Goal: Task Accomplishment & Management: Use online tool/utility

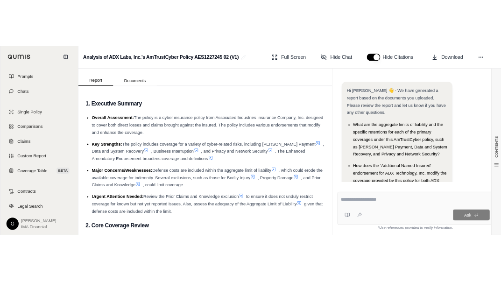
scroll to position [44, 0]
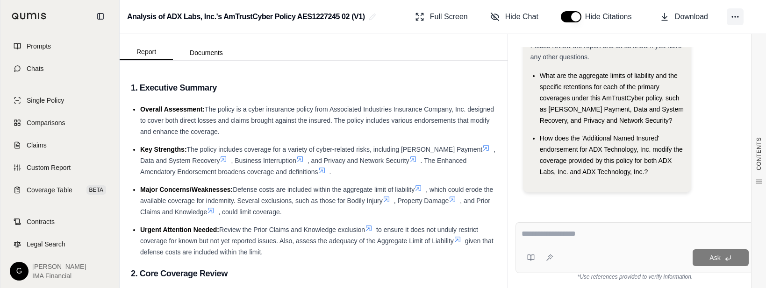
click at [737, 19] on icon at bounding box center [734, 16] width 9 height 9
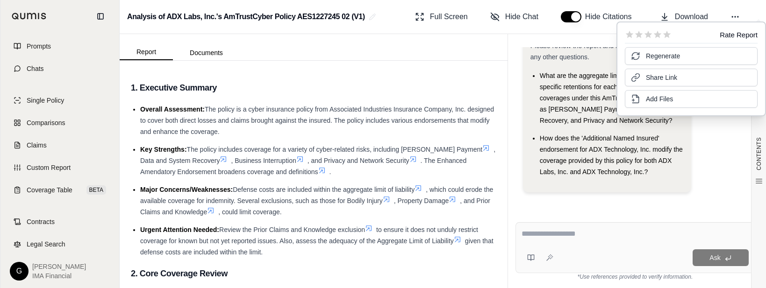
click at [21, 271] on html "Home Vault Prompts Chats Single Policy Comparisons Claims Custom Report Coverag…" at bounding box center [383, 144] width 766 height 288
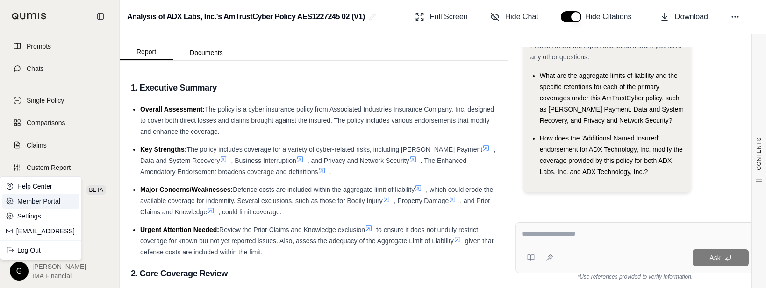
click at [36, 200] on link "Member Portal" at bounding box center [40, 201] width 77 height 15
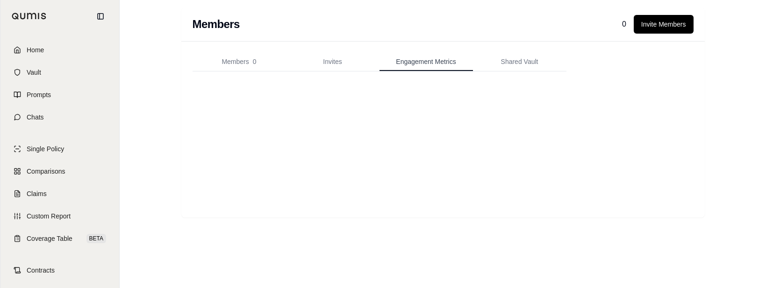
click at [438, 65] on span "Engagement Metrics" at bounding box center [426, 61] width 60 height 9
click at [339, 64] on button "Invites" at bounding box center [332, 62] width 93 height 19
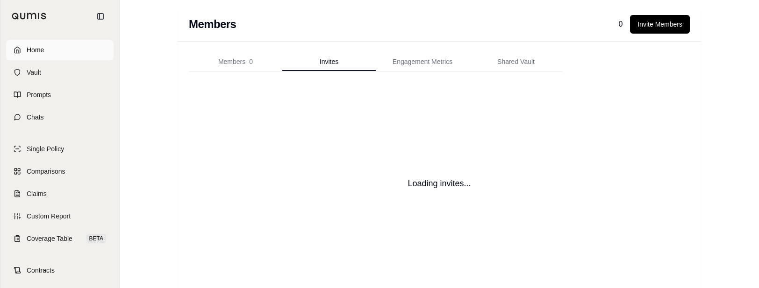
click at [38, 48] on span "Home" at bounding box center [35, 49] width 17 height 9
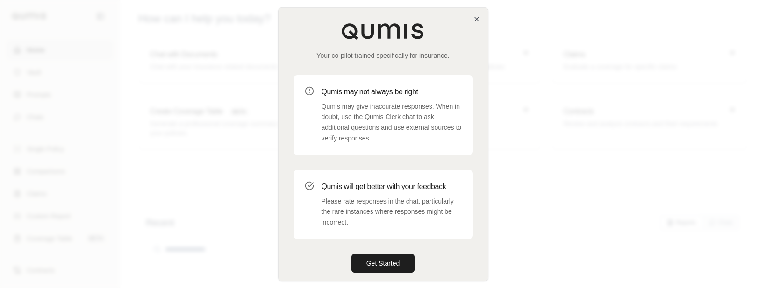
drag, startPoint x: 381, startPoint y: 259, endPoint x: 424, endPoint y: 180, distance: 89.9
click at [381, 257] on button "Get Started" at bounding box center [383, 263] width 64 height 19
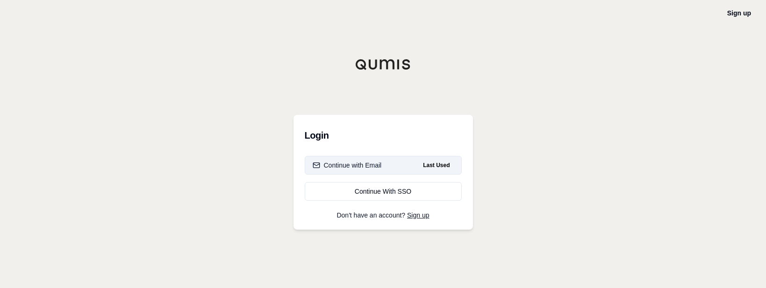
click at [368, 168] on div "Continue with Email" at bounding box center [347, 165] width 69 height 9
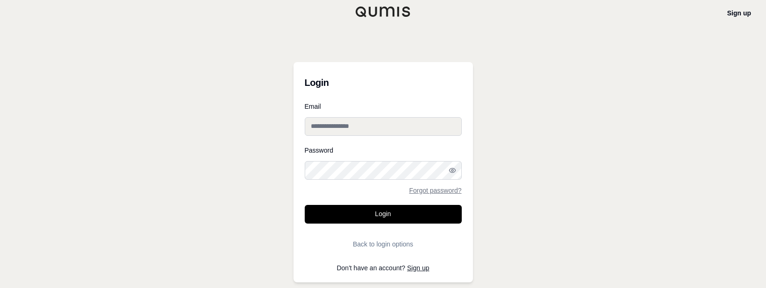
type input "**********"
drag, startPoint x: 378, startPoint y: 216, endPoint x: 392, endPoint y: 203, distance: 19.9
click at [380, 215] on button "Login" at bounding box center [383, 214] width 157 height 19
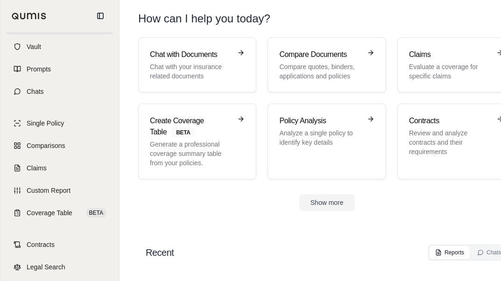
scroll to position [49, 0]
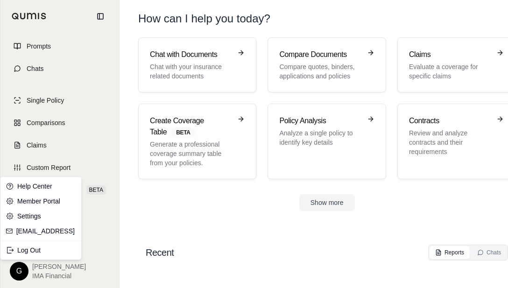
click at [20, 268] on html "Home Vault Prompts Chats Single Policy Comparisons Claims Custom Report Coverag…" at bounding box center [254, 144] width 508 height 288
click at [29, 201] on link "Member Portal" at bounding box center [40, 201] width 77 height 15
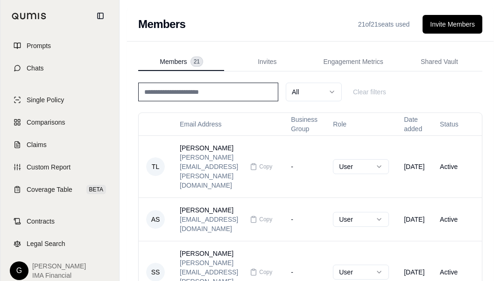
scroll to position [0, 35]
click at [207, 143] on td "Thomas Lipitz [EMAIL_ADDRESS][PERSON_NAME][DOMAIN_NAME] Copy" at bounding box center [227, 167] width 111 height 62
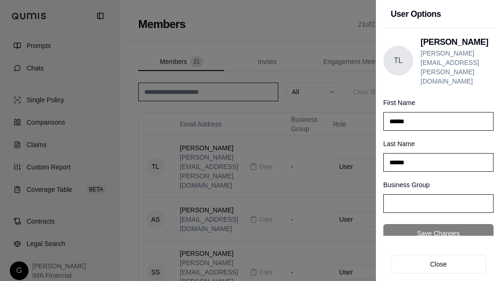
scroll to position [0, 0]
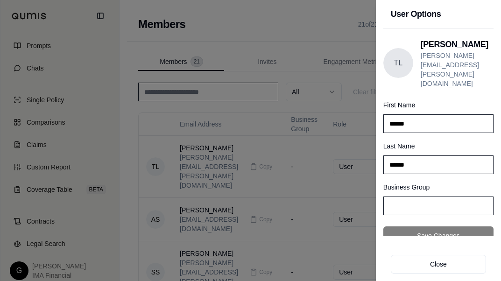
click at [301, 36] on div at bounding box center [250, 140] width 501 height 281
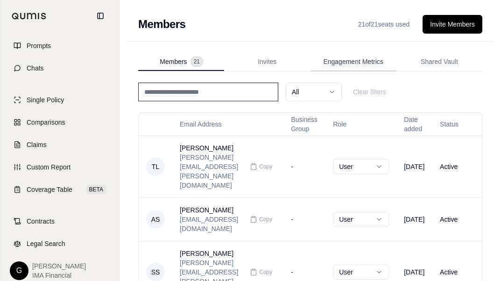
click at [324, 63] on button "Engagement Metrics" at bounding box center [354, 62] width 86 height 19
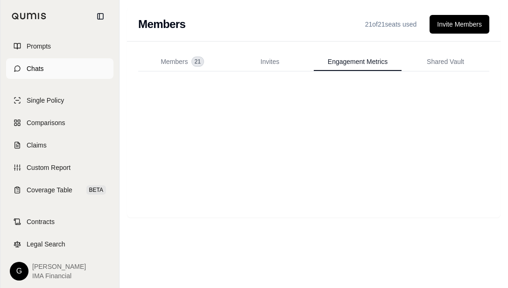
click at [38, 64] on span "Chats" at bounding box center [35, 68] width 17 height 9
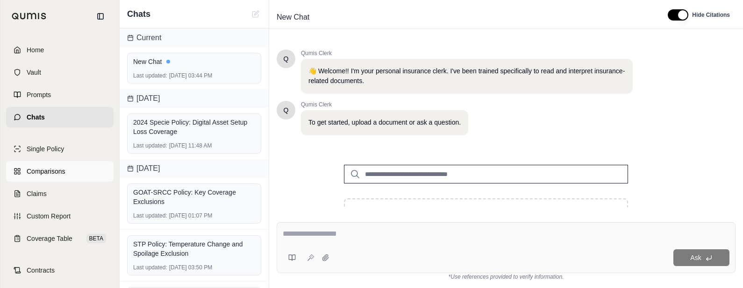
click at [41, 176] on span "Comparisons" at bounding box center [46, 171] width 38 height 9
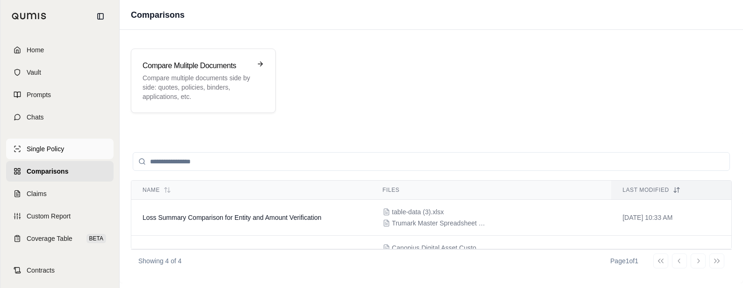
click at [54, 148] on span "Single Policy" at bounding box center [45, 148] width 37 height 9
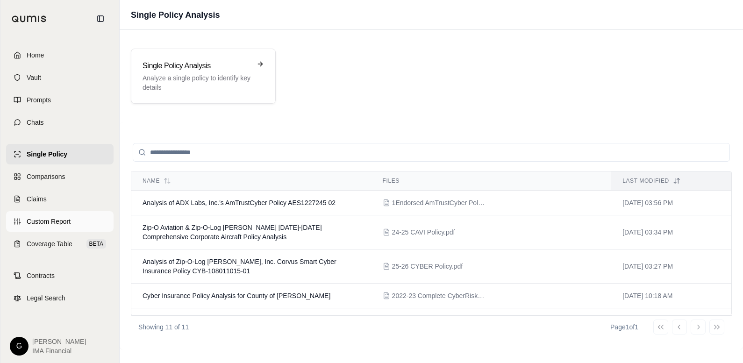
click at [47, 224] on span "Custom Report" at bounding box center [49, 221] width 44 height 9
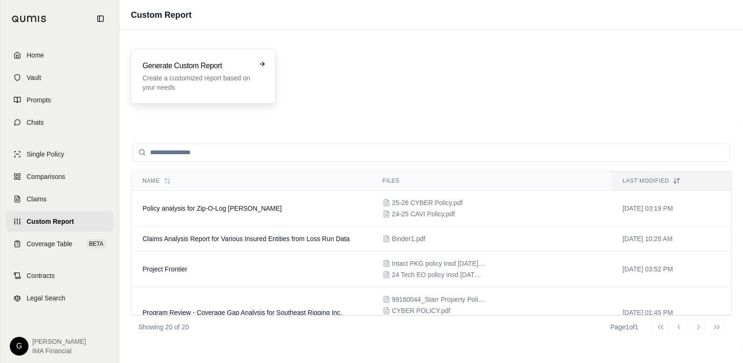
click at [187, 62] on h3 "Generate Custom Report" at bounding box center [197, 65] width 108 height 11
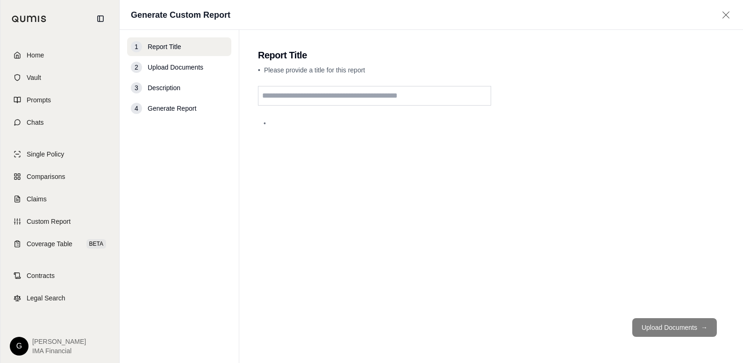
click at [325, 98] on input "text" at bounding box center [374, 96] width 233 height 20
type input "**********"
click at [687, 288] on button "Upload Documents →" at bounding box center [674, 327] width 85 height 19
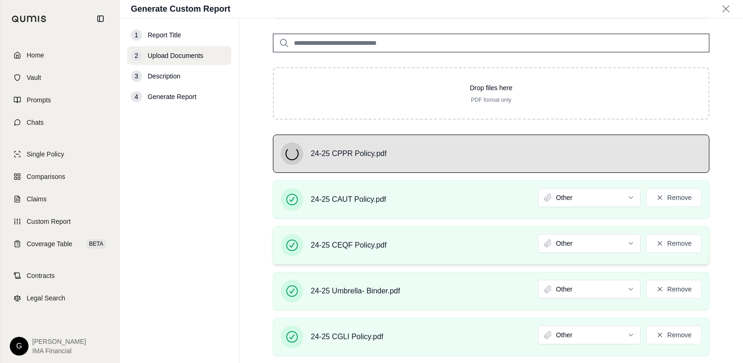
scroll to position [220, 0]
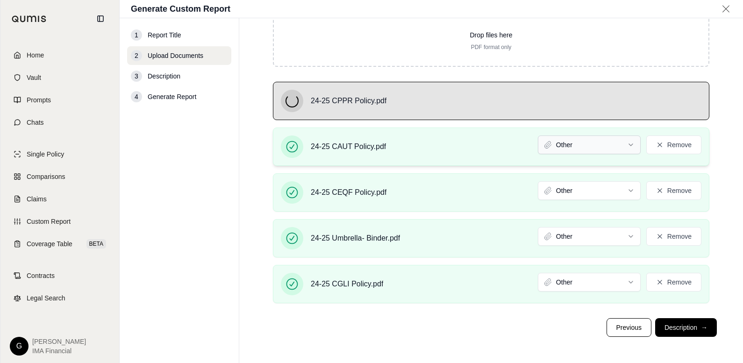
click at [626, 145] on html "Home Vault Prompts Chats Single Policy Comparisons Claims Custom Report Coverag…" at bounding box center [371, 181] width 743 height 363
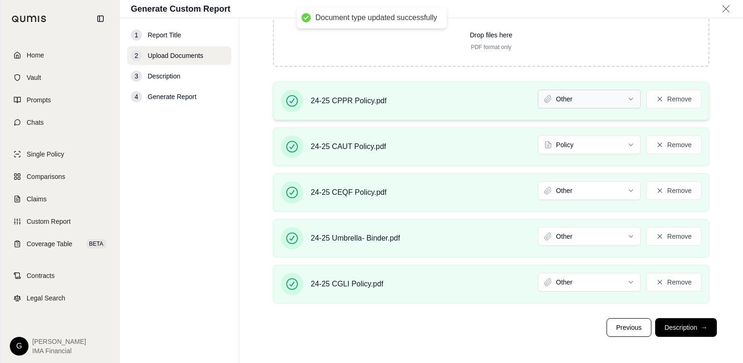
click at [621, 100] on html "Document type updated successfully Home Vault Prompts Chats Single Policy Compa…" at bounding box center [371, 181] width 743 height 363
click at [622, 193] on html "Home Vault Prompts Chats Single Policy Comparisons Claims Custom Report Coverag…" at bounding box center [371, 181] width 743 height 363
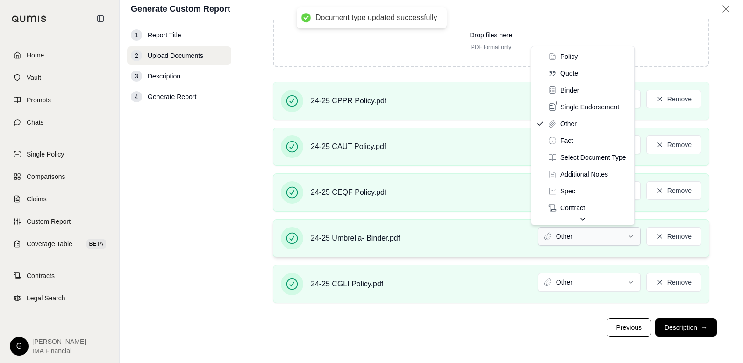
click at [604, 235] on html "Document type updated successfully Document type updated successfully Home Vaul…" at bounding box center [371, 181] width 743 height 363
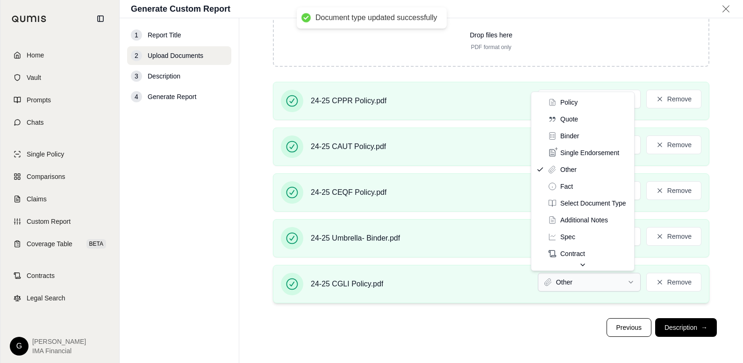
click at [584, 282] on html "Document type updated successfully Document type updated successfully Home Vaul…" at bounding box center [371, 181] width 743 height 363
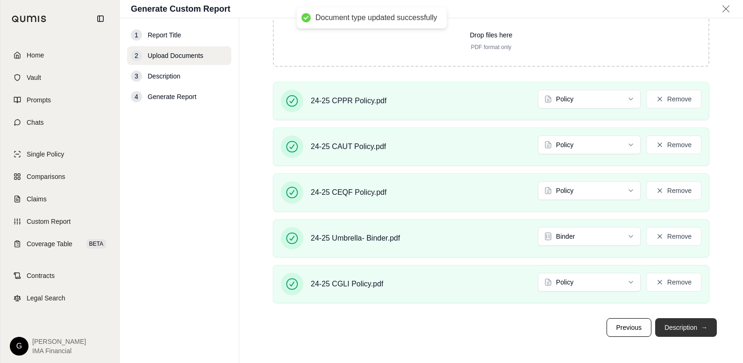
click at [678, 288] on button "Description →" at bounding box center [686, 327] width 62 height 19
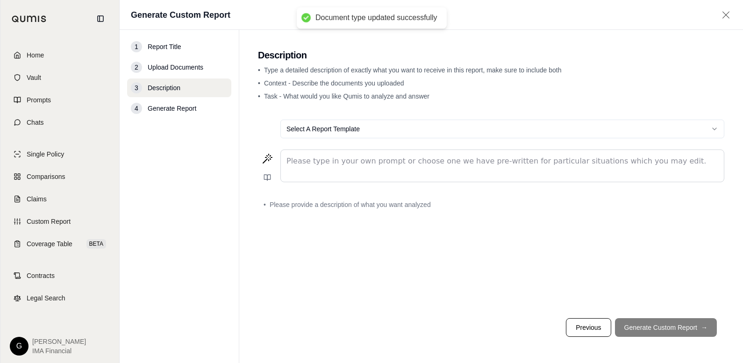
scroll to position [0, 0]
click at [328, 129] on html "Home Vault Prompts Chats Single Policy Comparisons Claims Custom Report Coverag…" at bounding box center [371, 181] width 743 height 363
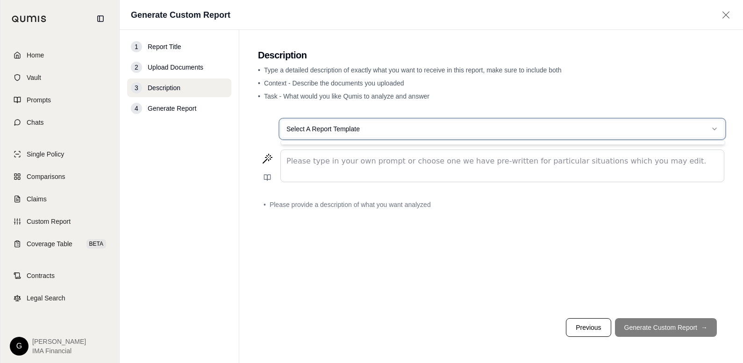
click at [658, 132] on html "Home Vault Prompts Chats Single Policy Comparisons Claims Custom Report Coverag…" at bounding box center [371, 181] width 743 height 363
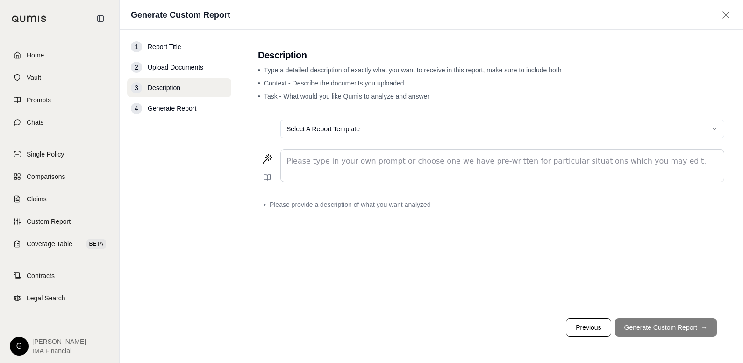
click at [713, 129] on html "Home Vault Prompts Chats Single Policy Comparisons Claims Custom Report Coverag…" at bounding box center [371, 181] width 743 height 363
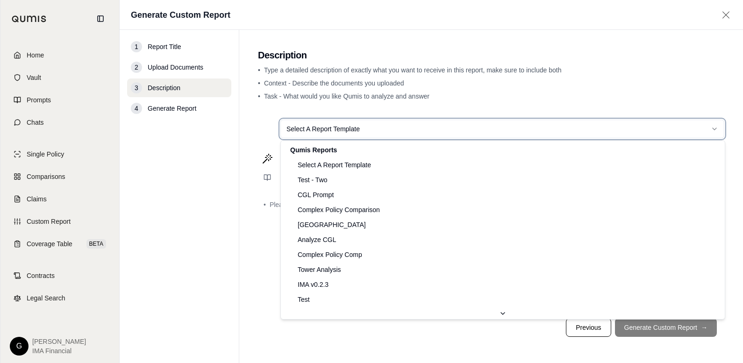
click at [256, 128] on html "Home Vault Prompts Chats Single Policy Comparisons Claims Custom Report Coverag…" at bounding box center [371, 181] width 743 height 363
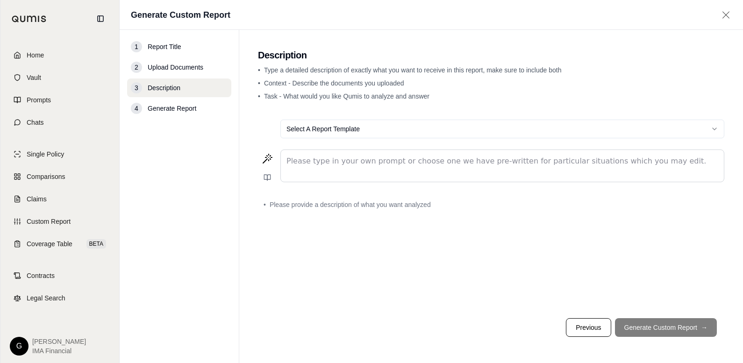
click at [304, 168] on div "editable markdown" at bounding box center [502, 166] width 443 height 32
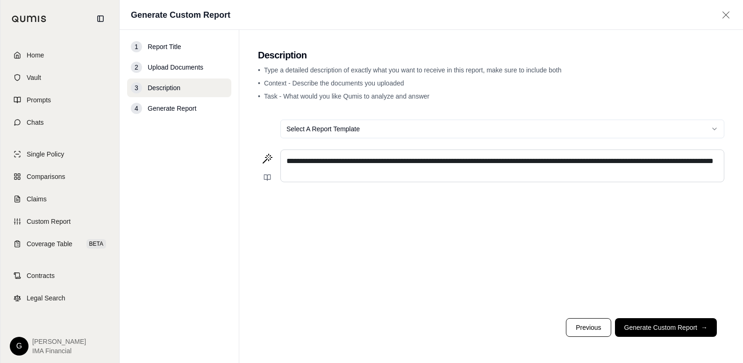
drag, startPoint x: 336, startPoint y: 173, endPoint x: 312, endPoint y: 189, distance: 29.4
click at [303, 193] on div "**********" at bounding box center [491, 211] width 466 height 199
click at [398, 167] on p "**********" at bounding box center [502, 161] width 432 height 11
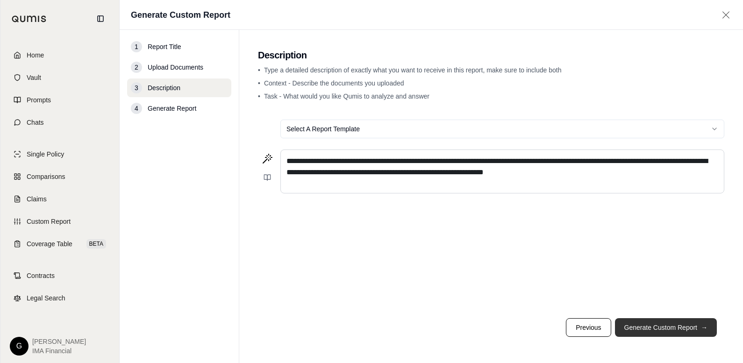
click at [662, 288] on button "Generate Custom Report →" at bounding box center [666, 327] width 102 height 19
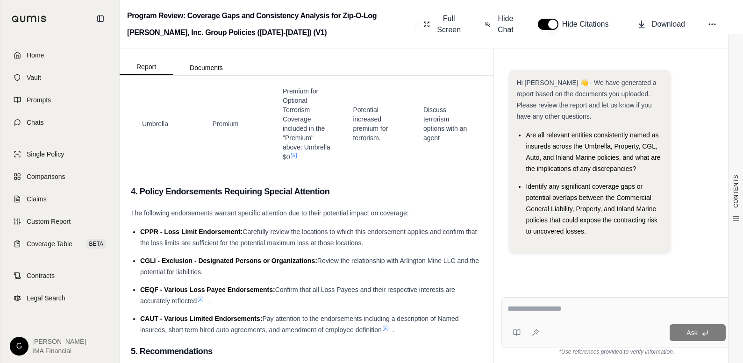
scroll to position [1542, 0]
click at [656, 23] on span "Download" at bounding box center [668, 24] width 33 height 11
click at [546, 25] on button "button" at bounding box center [548, 24] width 21 height 11
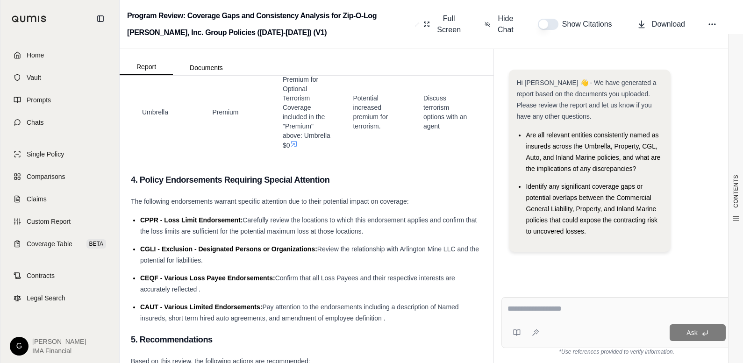
scroll to position [1531, 0]
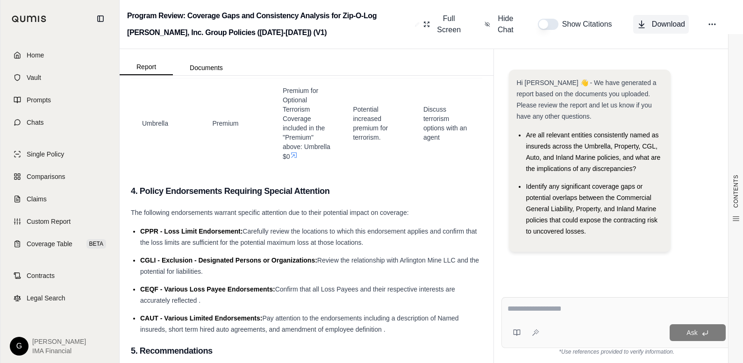
click at [666, 22] on span "Download" at bounding box center [668, 24] width 33 height 11
